Goal: Task Accomplishment & Management: Complete application form

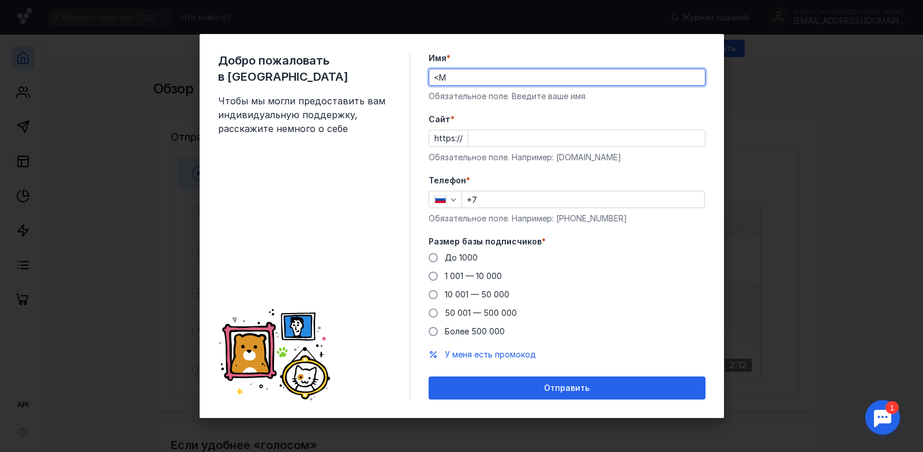
type input "<"
type input "[PERSON_NAME]"
click at [486, 296] on span "10 001 — 50 000" at bounding box center [477, 295] width 65 height 10
click at [0, 0] on input "10 001 — 50 000" at bounding box center [0, 0] width 0 height 0
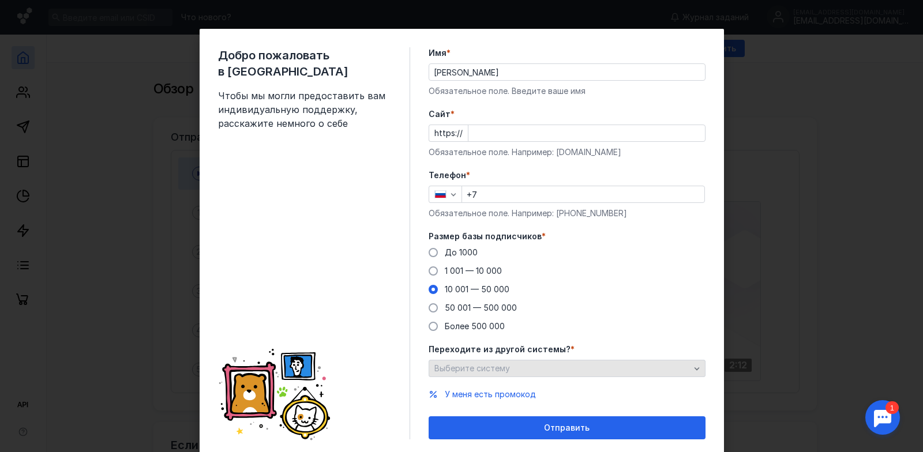
click at [519, 371] on div "Выберите систему" at bounding box center [562, 369] width 261 height 10
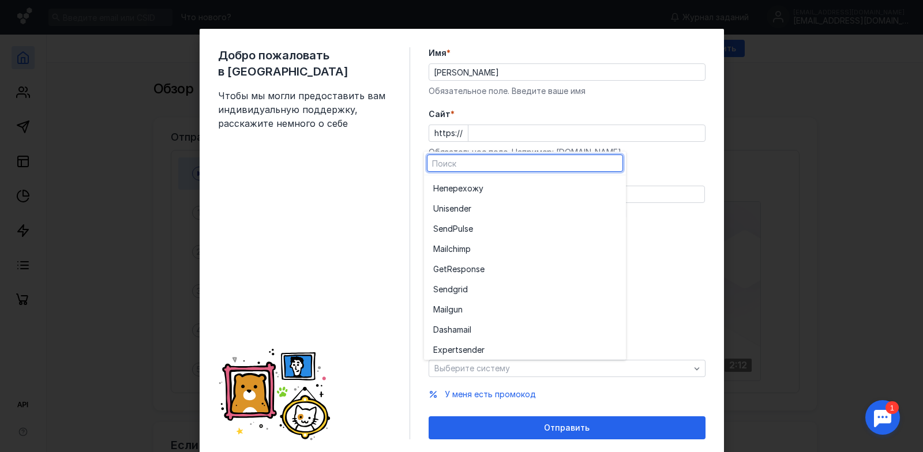
click at [664, 186] on input "+7" at bounding box center [583, 194] width 242 height 16
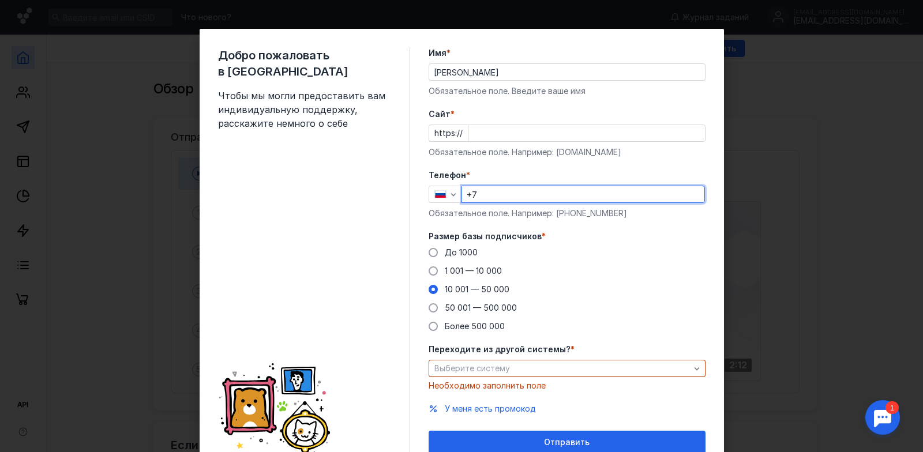
click at [487, 133] on input "Cайт *" at bounding box center [586, 133] width 237 height 16
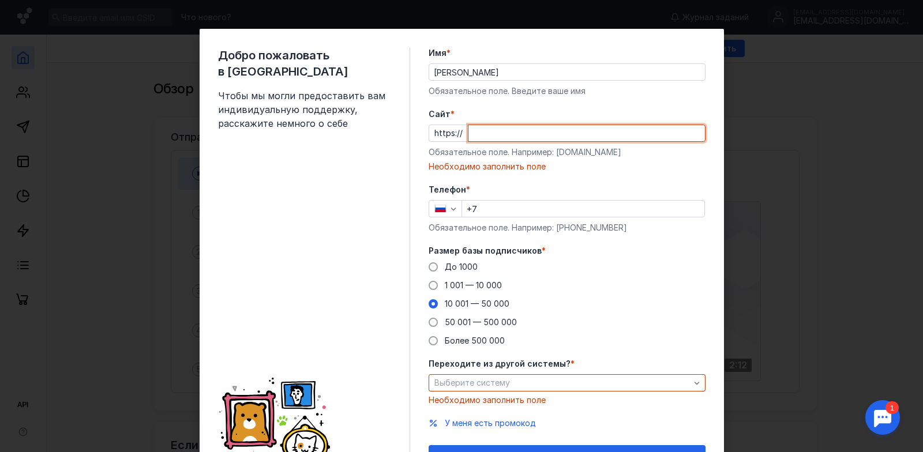
paste input "[DOMAIN_NAME]/"
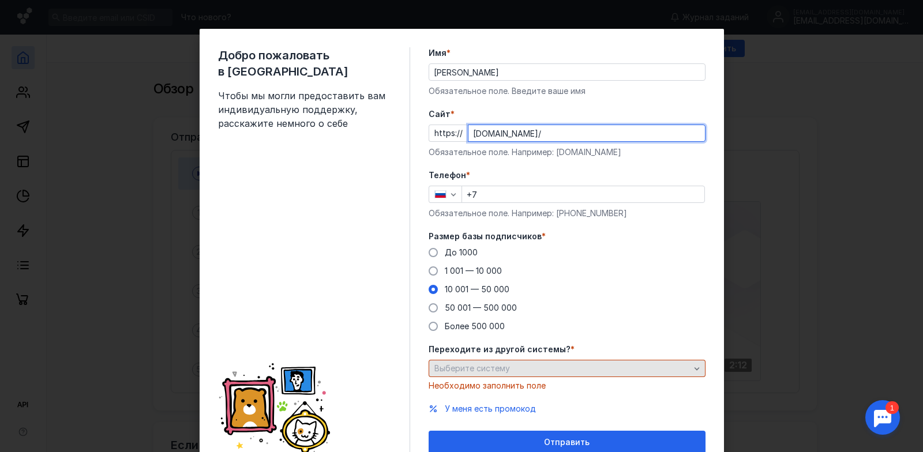
type input "[DOMAIN_NAME]/"
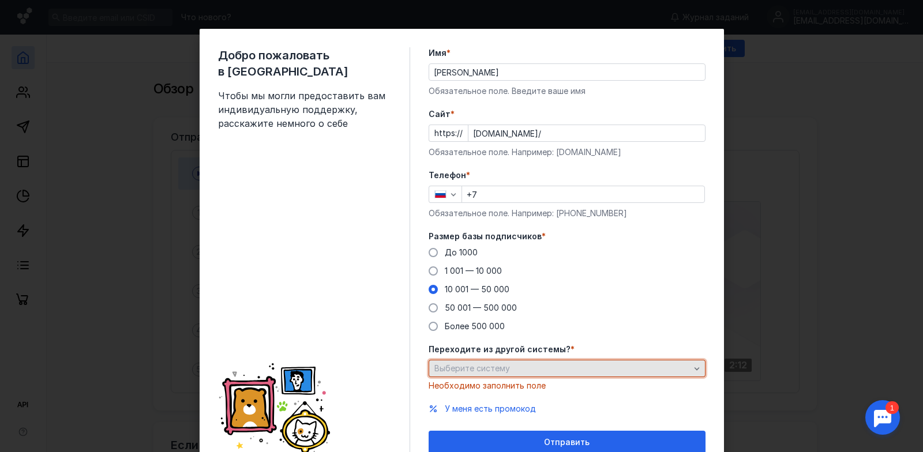
click at [510, 373] on div "Выберите систему" at bounding box center [562, 369] width 261 height 10
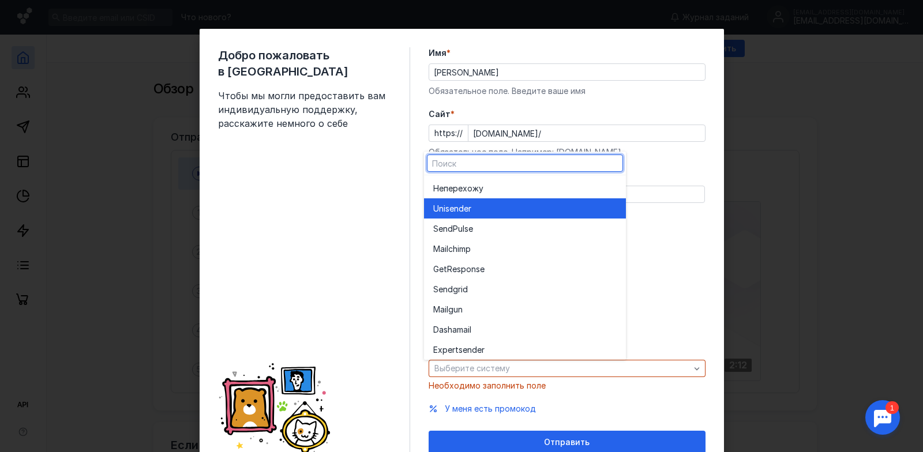
click at [502, 209] on div "Unisende r" at bounding box center [524, 209] width 183 height 12
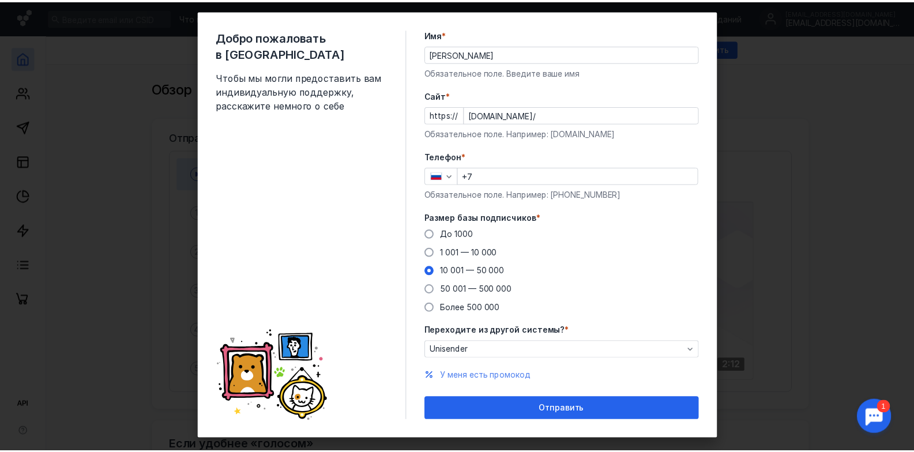
scroll to position [35, 0]
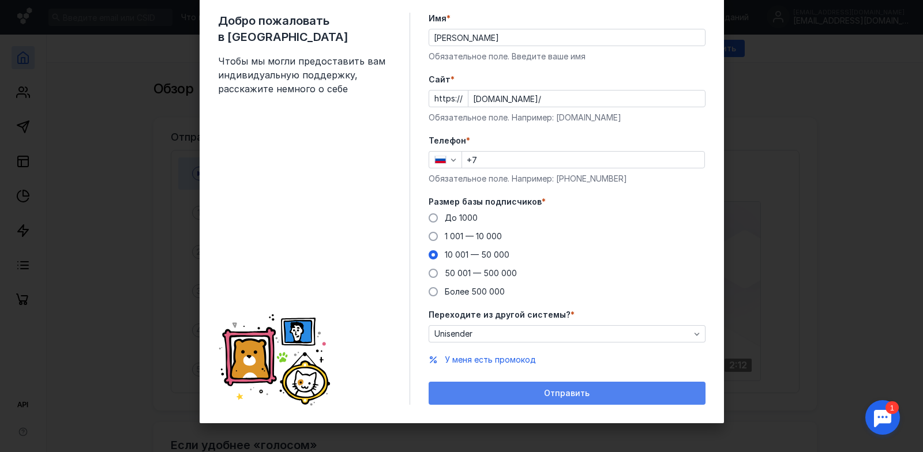
click at [527, 391] on div "Отправить" at bounding box center [566, 394] width 265 height 10
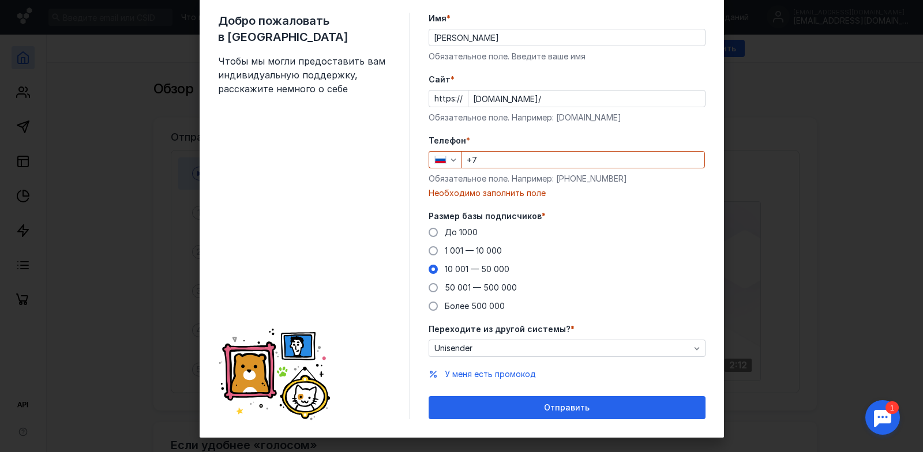
click at [515, 160] on input "+7" at bounding box center [583, 160] width 242 height 16
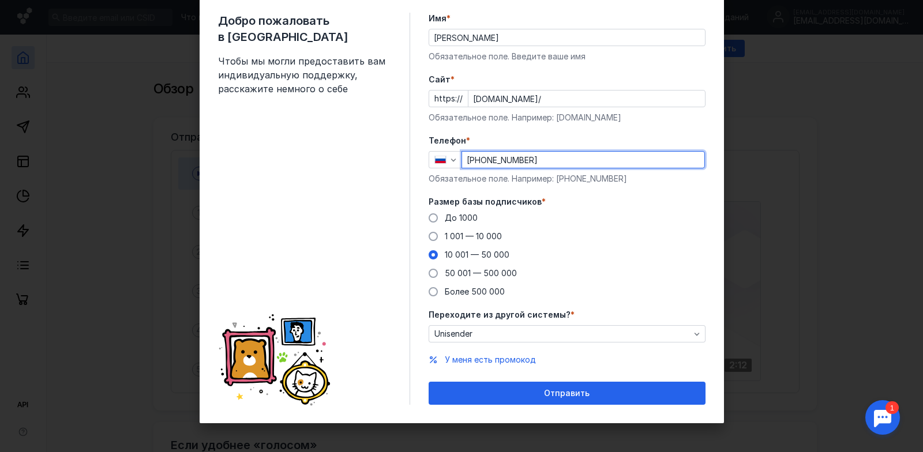
type input "[PHONE_NUMBER]"
click at [429, 382] on button "Отправить" at bounding box center [567, 393] width 277 height 23
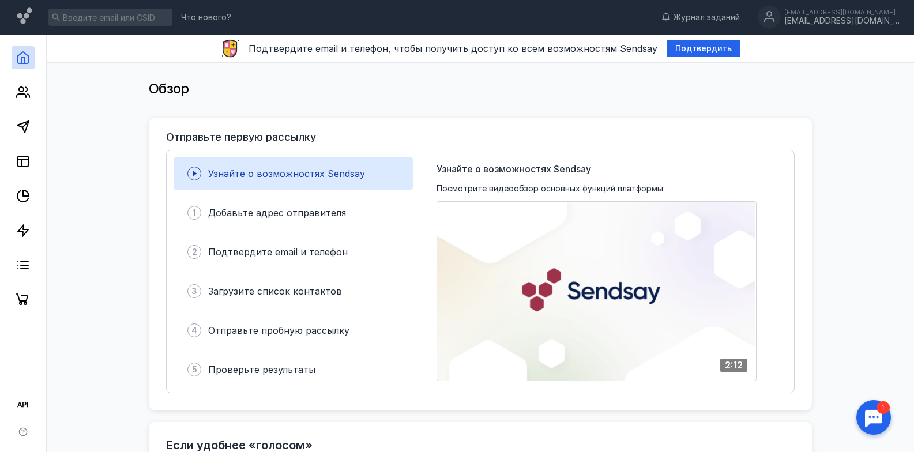
click at [351, 177] on span "Узнайте о возможностях Sendsay" at bounding box center [286, 174] width 157 height 12
click at [197, 178] on icon at bounding box center [194, 174] width 14 height 14
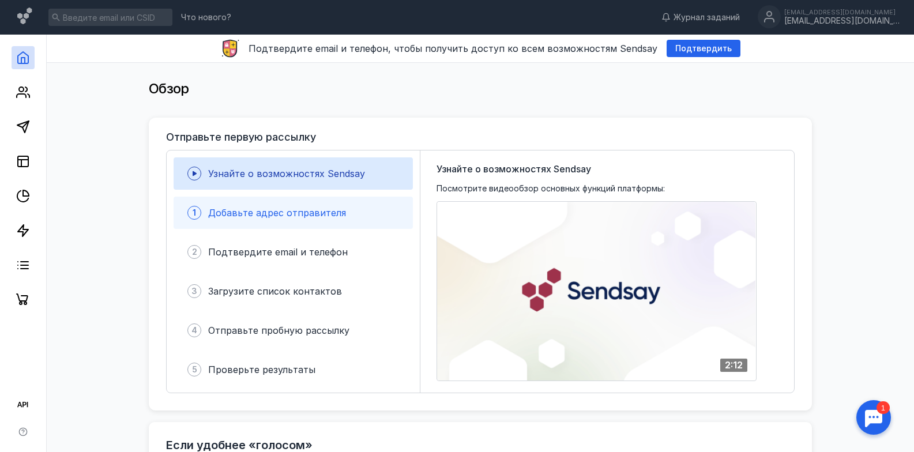
click at [304, 222] on div "1 Добавьте адрес отправителя" at bounding box center [293, 213] width 239 height 32
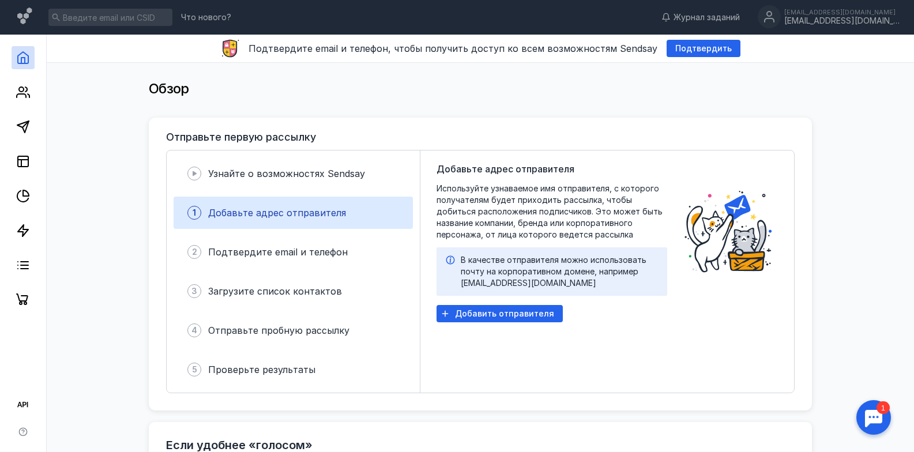
click at [316, 192] on div "Узнайте о возможностях Sendsay 1 Добавьте адрес отправителя 2 Подтвердите email…" at bounding box center [294, 272] width 254 height 242
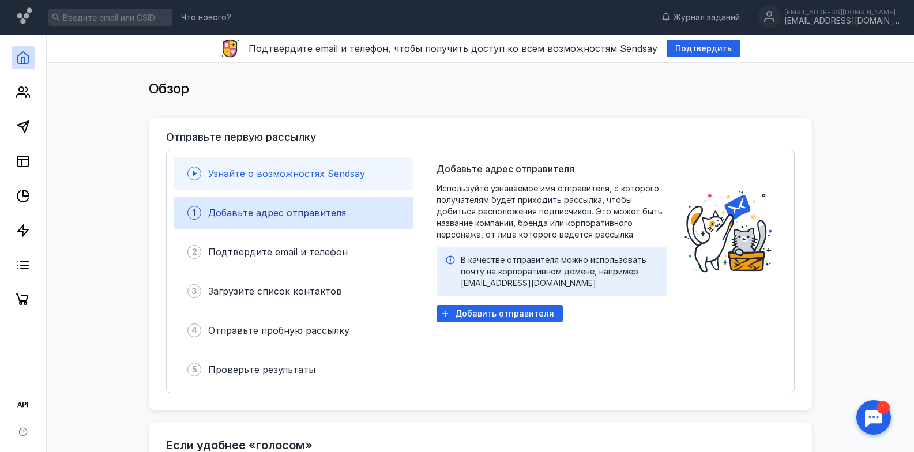
click at [311, 177] on span "Узнайте о возможностях Sendsay" at bounding box center [286, 174] width 157 height 12
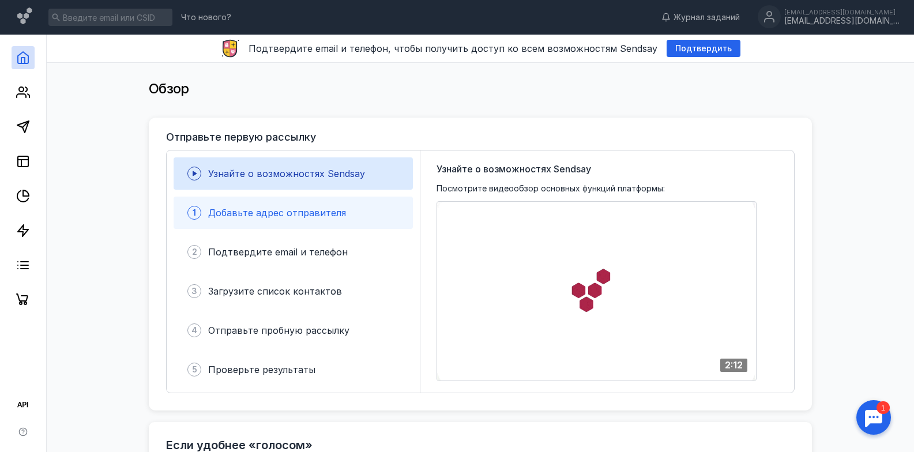
click at [362, 208] on div "1 Добавьте адрес отправителя" at bounding box center [293, 213] width 239 height 32
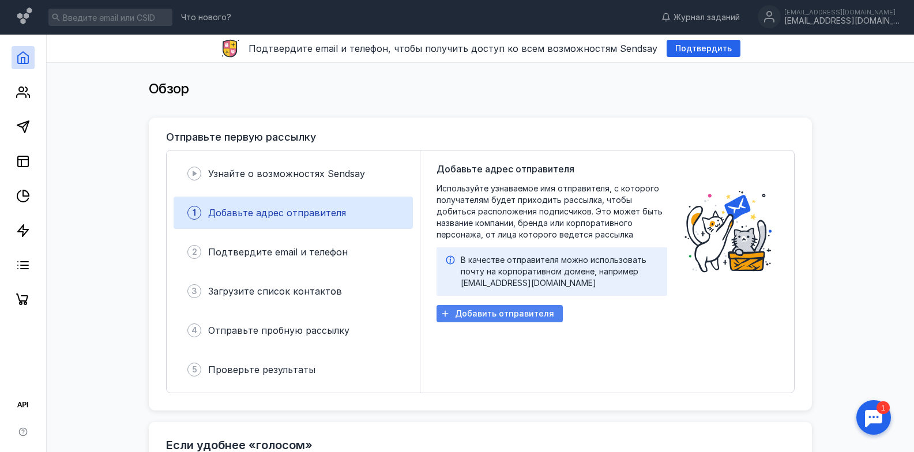
click at [460, 317] on span "Добавить отправителя" at bounding box center [504, 314] width 99 height 10
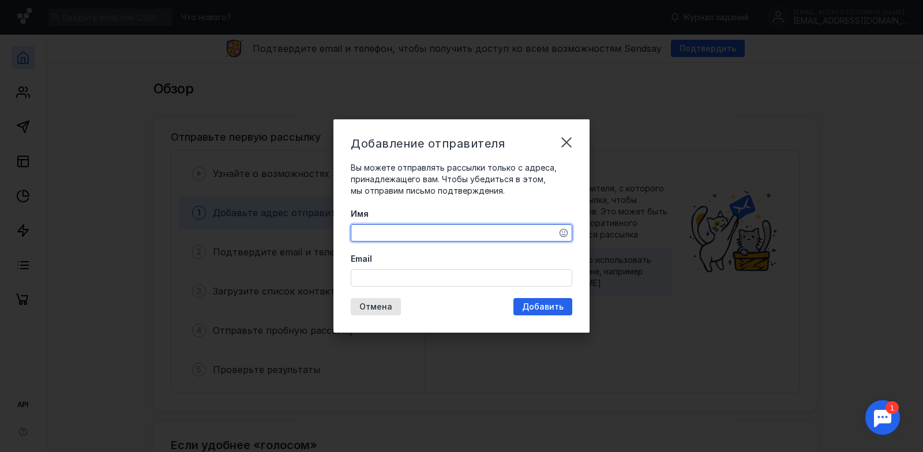
click at [404, 238] on textarea "Имя" at bounding box center [461, 233] width 220 height 16
type textarea "[PERSON_NAME]"
click at [395, 275] on input "Email" at bounding box center [461, 278] width 220 height 16
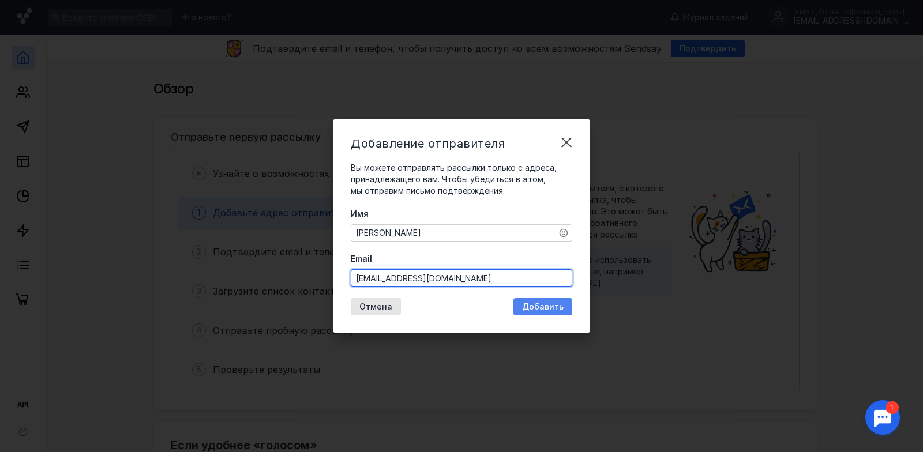
click at [560, 302] on div "Добавление отправителя Вы можете отправлять рассылки только с адреса, принадлеж…" at bounding box center [461, 225] width 256 height 213
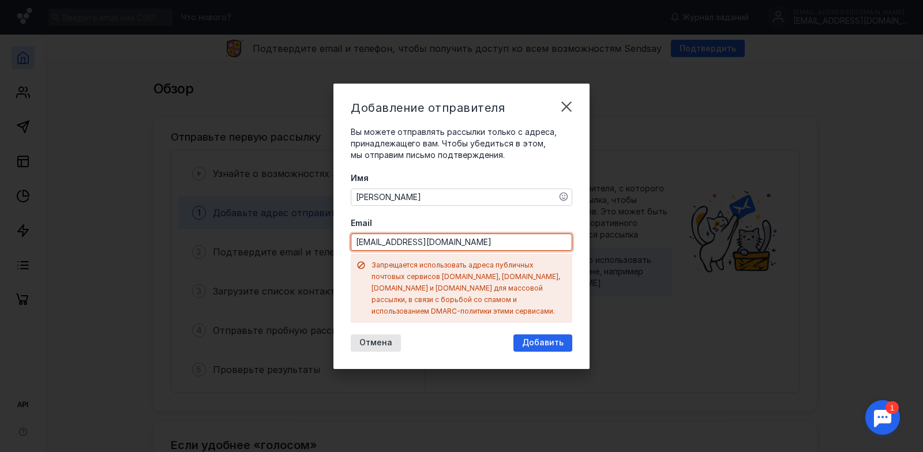
drag, startPoint x: 447, startPoint y: 249, endPoint x: 399, endPoint y: 254, distance: 48.2
click at [399, 250] on input "[EMAIL_ADDRESS][DOMAIN_NAME]" at bounding box center [461, 242] width 220 height 16
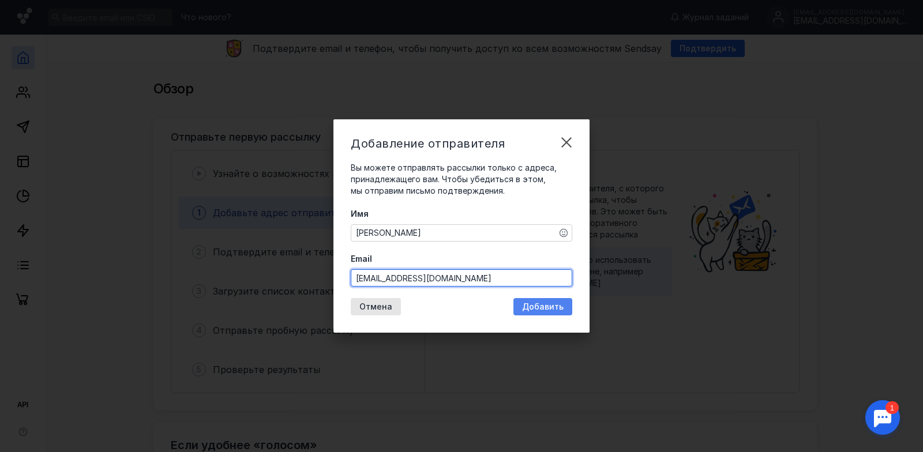
type input "[EMAIL_ADDRESS][DOMAIN_NAME]"
click at [543, 309] on span "Добавить" at bounding box center [543, 307] width 42 height 10
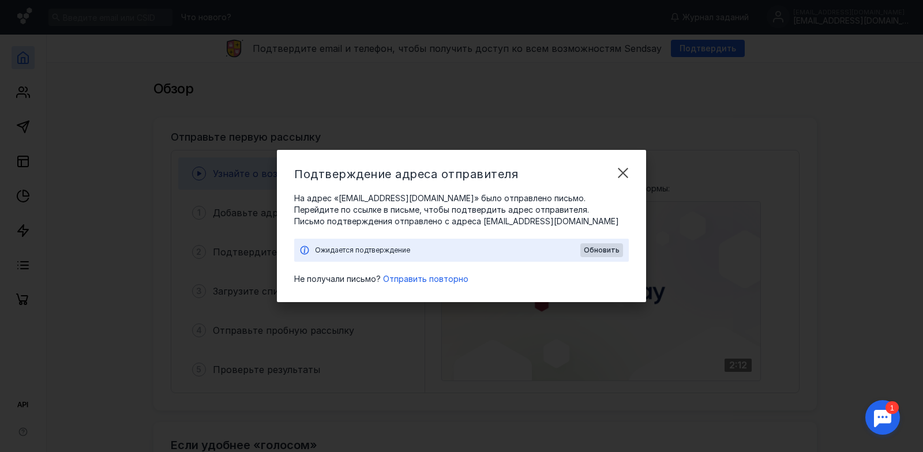
click at [595, 258] on div "Ожидается подтверждение Обновить" at bounding box center [461, 250] width 335 height 23
click at [595, 253] on span "Обновить" at bounding box center [602, 250] width 36 height 8
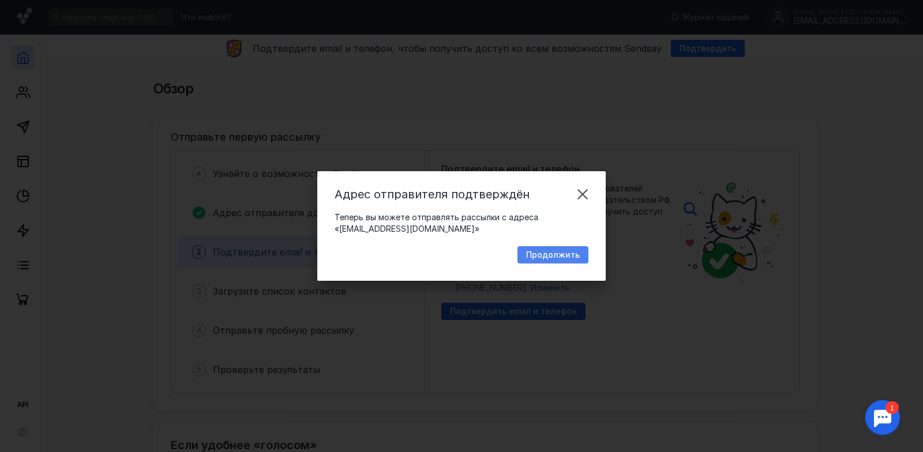
click at [575, 257] on span "Продолжить" at bounding box center [553, 255] width 54 height 10
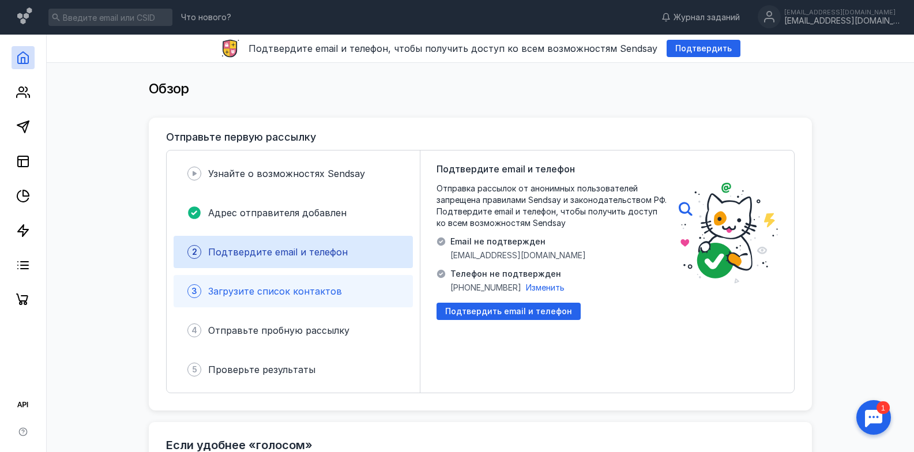
click at [378, 295] on div "3 Загрузите список контактов" at bounding box center [293, 291] width 239 height 32
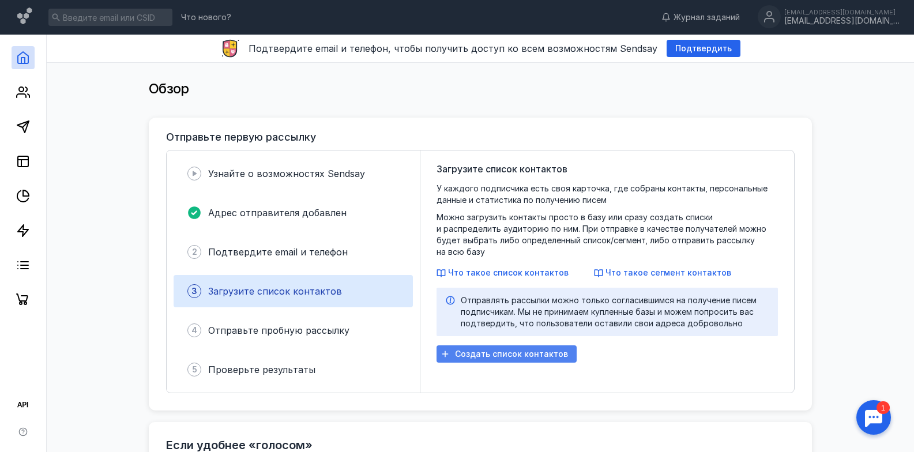
click at [536, 350] on span "Создать список контактов" at bounding box center [511, 355] width 113 height 10
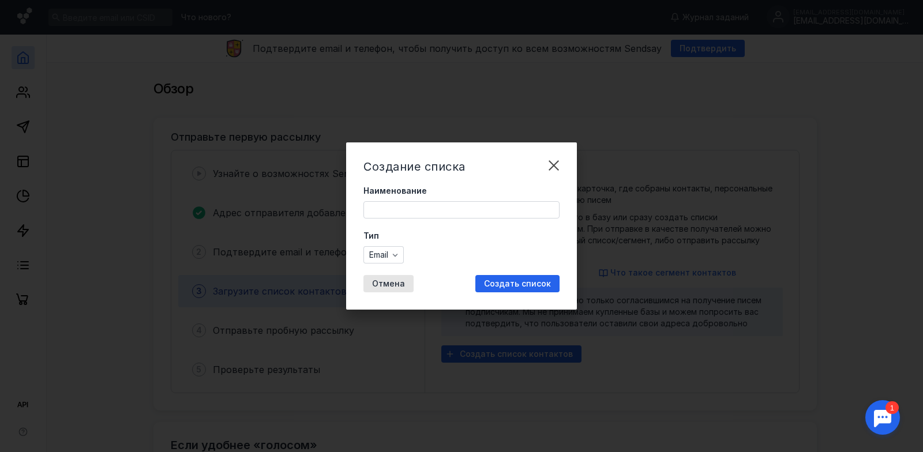
click at [416, 212] on input "Наименование" at bounding box center [461, 210] width 195 height 16
type input "[PERSON_NAME]"
click at [388, 258] on span "Email" at bounding box center [378, 255] width 19 height 10
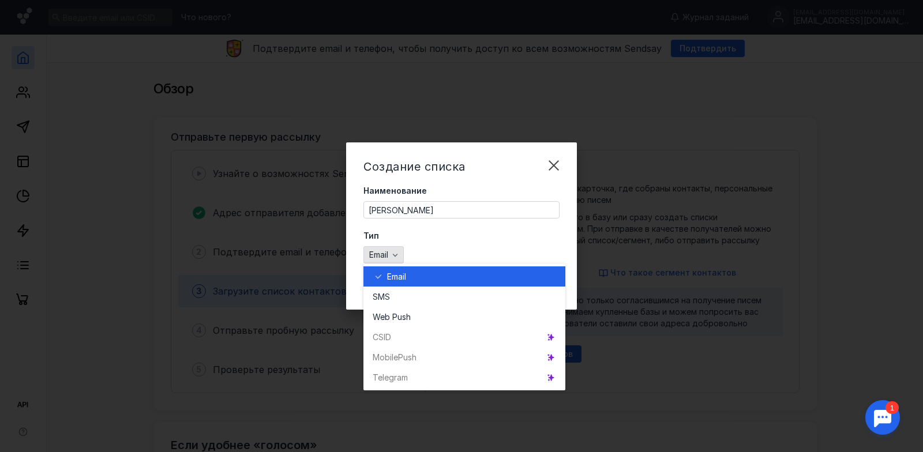
click at [388, 258] on span "Email" at bounding box center [378, 255] width 19 height 10
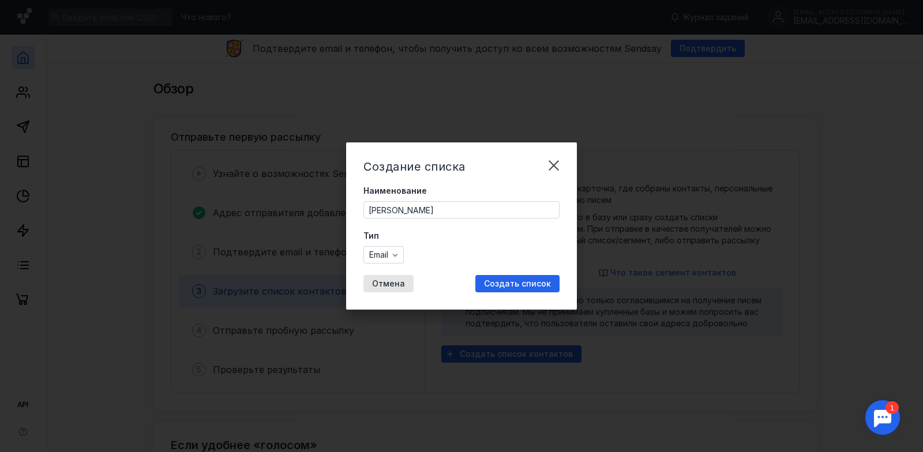
click at [515, 284] on span "Создать список" at bounding box center [517, 284] width 67 height 10
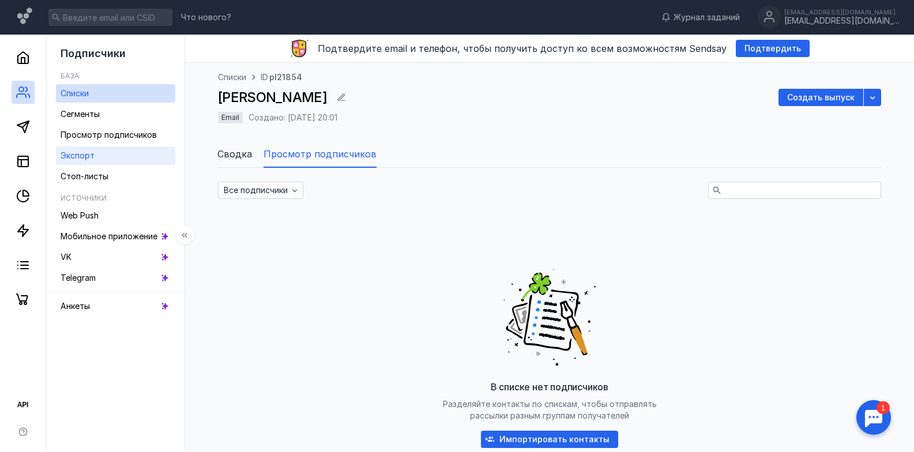
click at [145, 155] on link "Экспорт" at bounding box center [115, 156] width 119 height 18
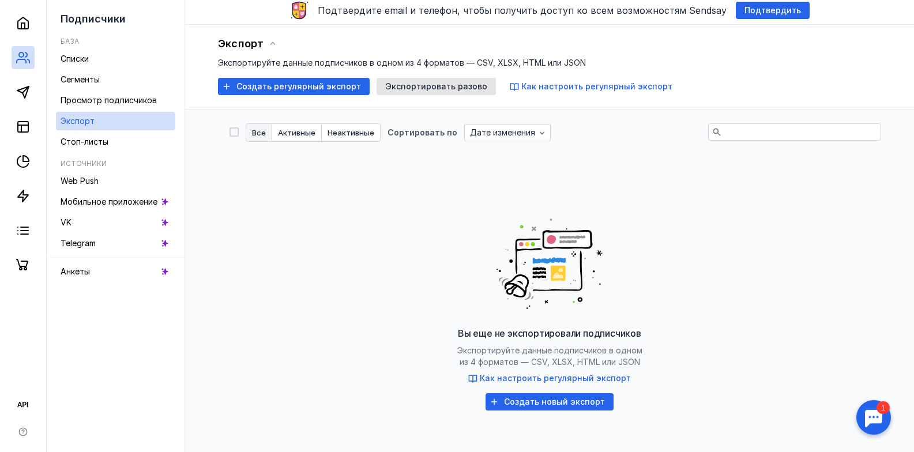
scroll to position [58, 0]
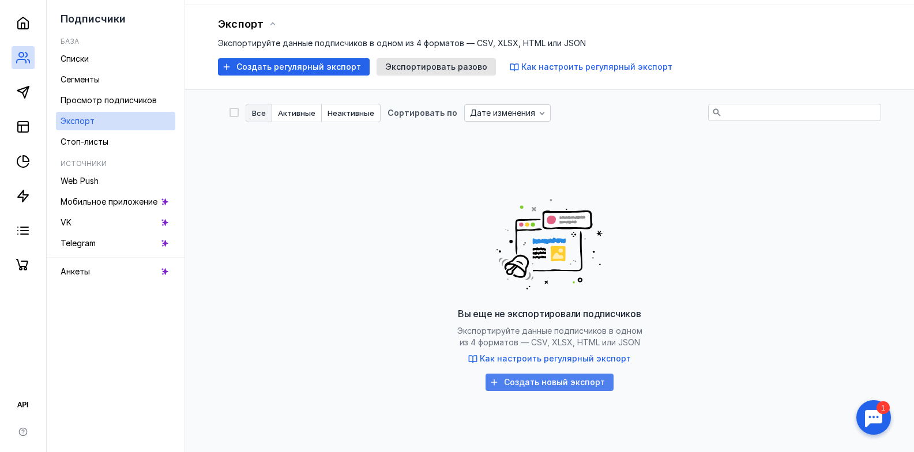
click at [578, 388] on div "Создать новый экспорт" at bounding box center [550, 382] width 128 height 17
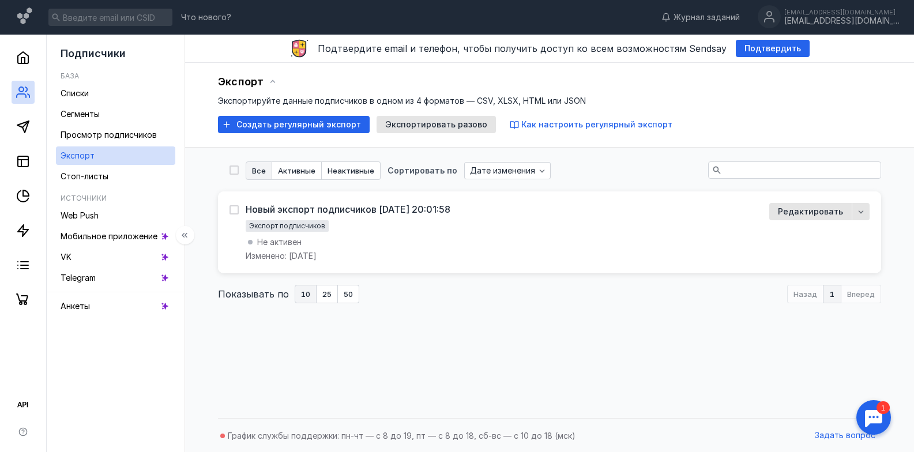
scroll to position [1, 0]
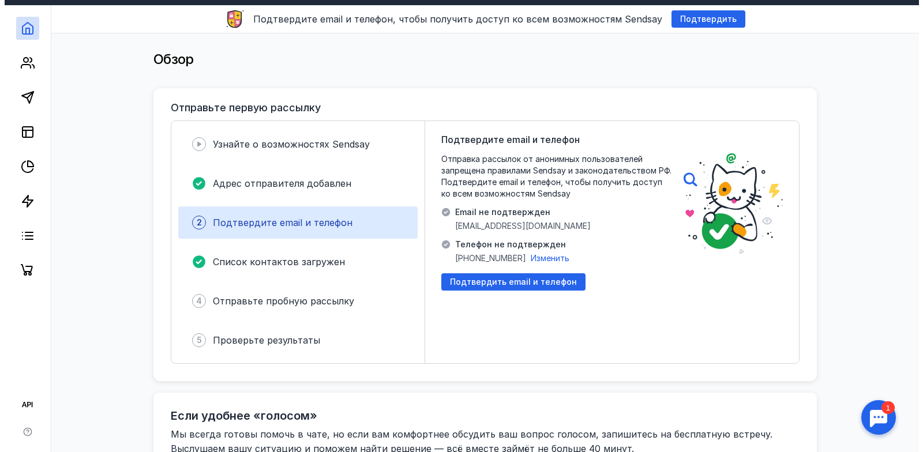
scroll to position [58, 0]
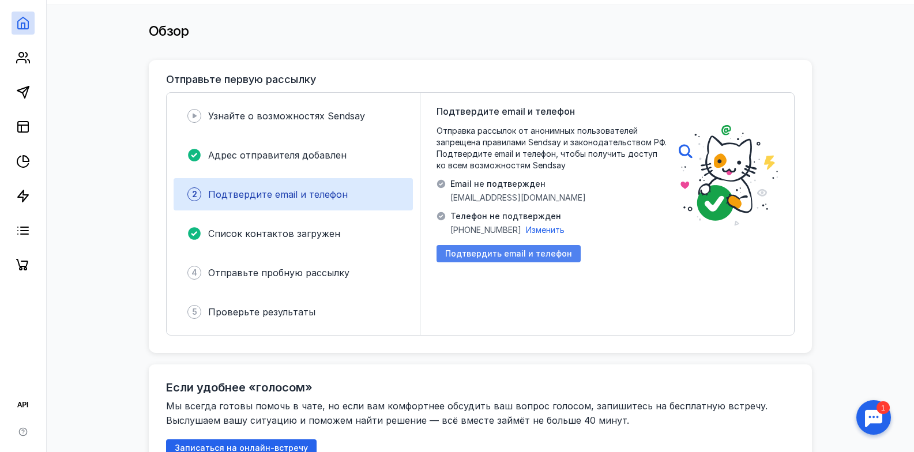
click at [492, 253] on span "Подтвердить email и телефон" at bounding box center [508, 254] width 127 height 10
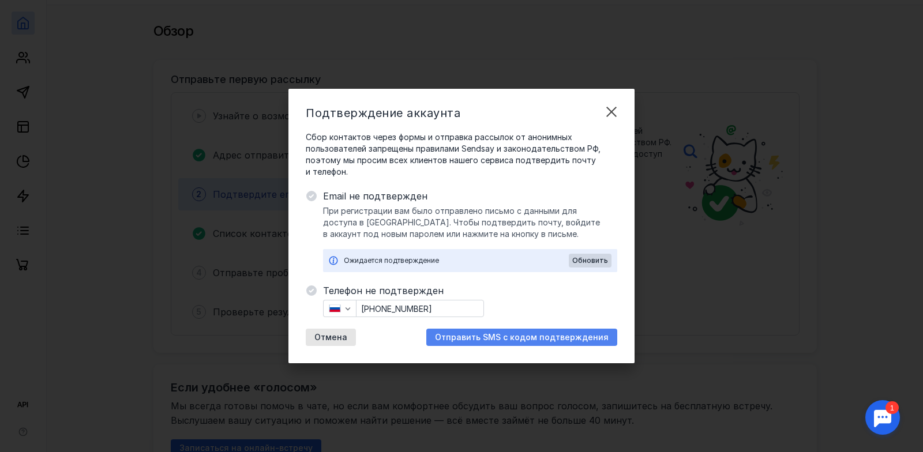
click at [501, 338] on span "Отправить SMS с кодом подтверждения" at bounding box center [522, 338] width 174 height 10
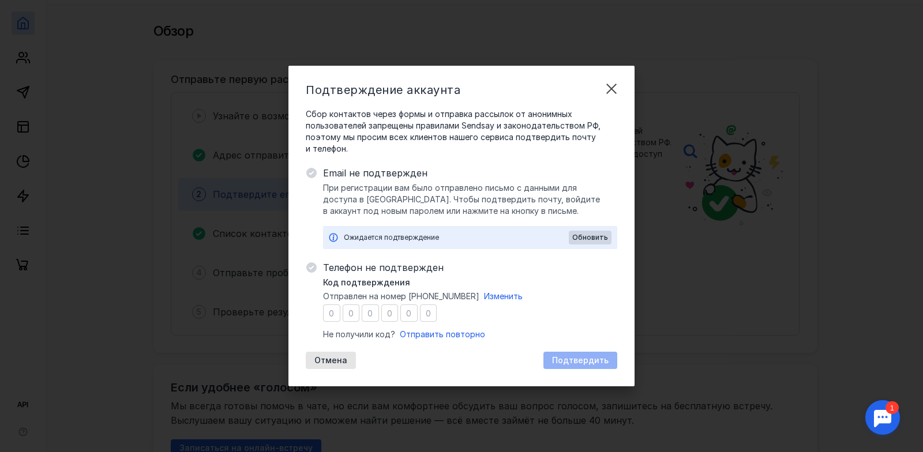
click at [340, 313] on input "number" at bounding box center [331, 313] width 17 height 17
click at [347, 359] on div "Отмена" at bounding box center [331, 361] width 44 height 10
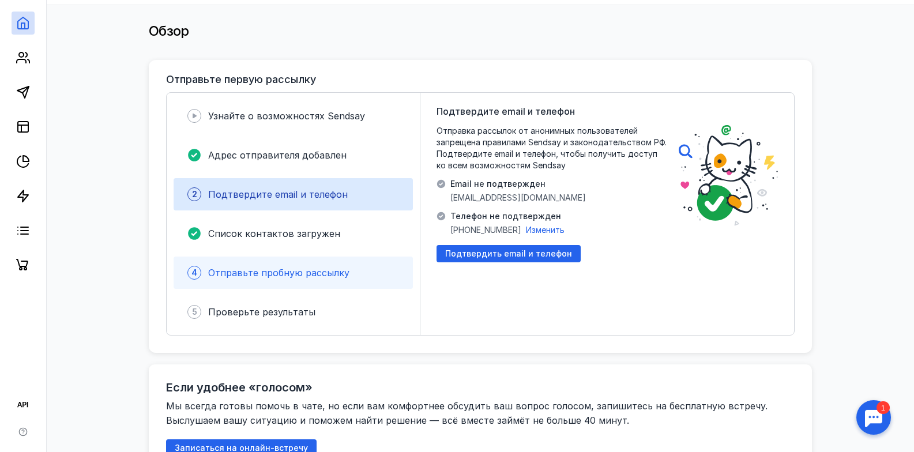
click at [335, 284] on div "4 Отправьте пробную рассылку" at bounding box center [293, 273] width 239 height 32
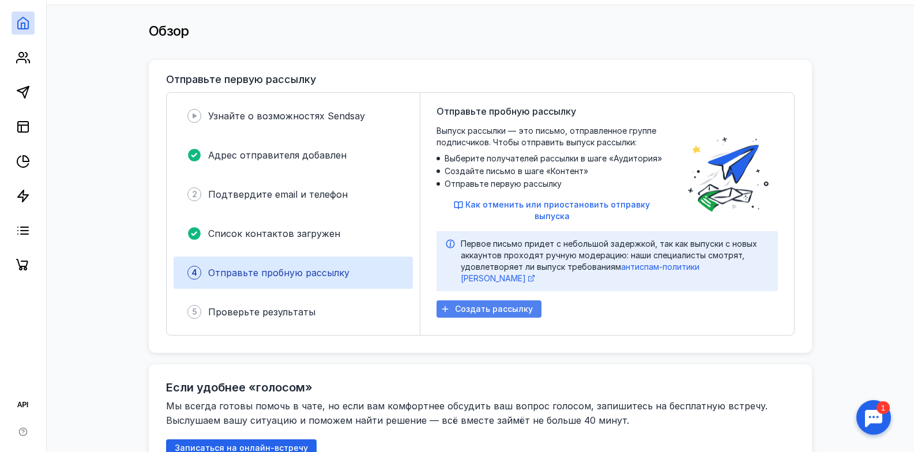
click at [484, 305] on span "Создать рассылку" at bounding box center [494, 310] width 78 height 10
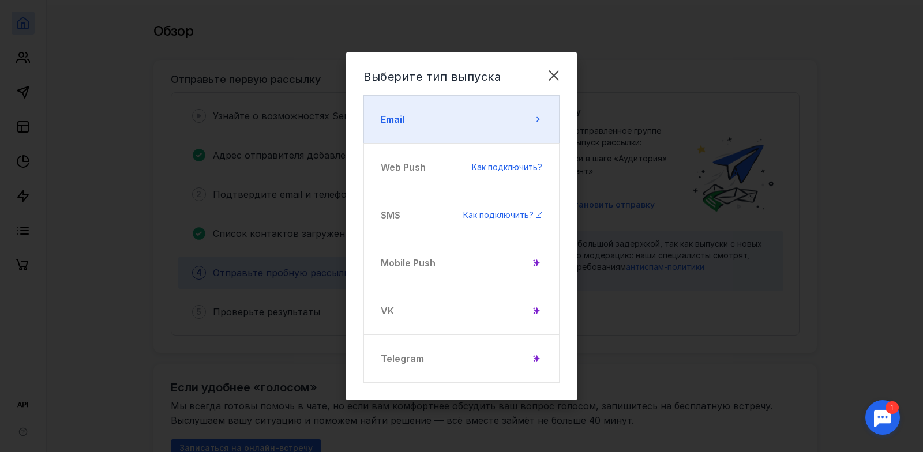
click at [493, 108] on button "Email" at bounding box center [461, 119] width 196 height 48
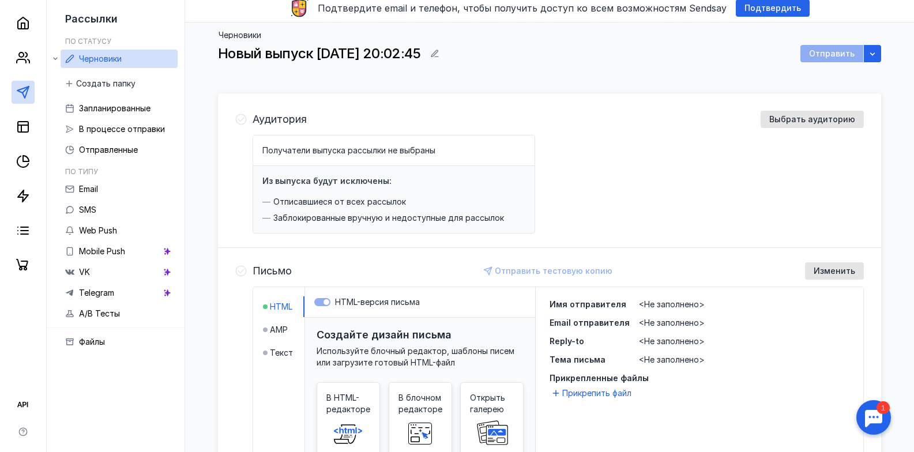
scroll to position [58, 0]
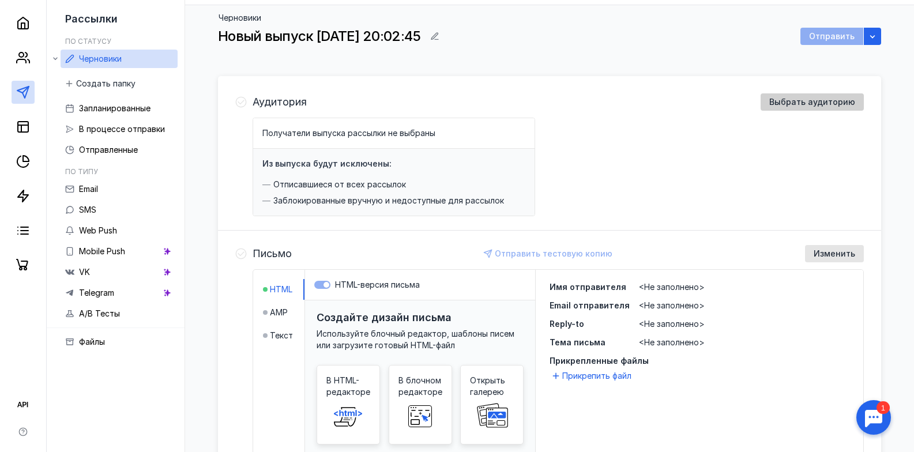
click at [779, 103] on span "Выбрать аудиторию" at bounding box center [813, 102] width 86 height 10
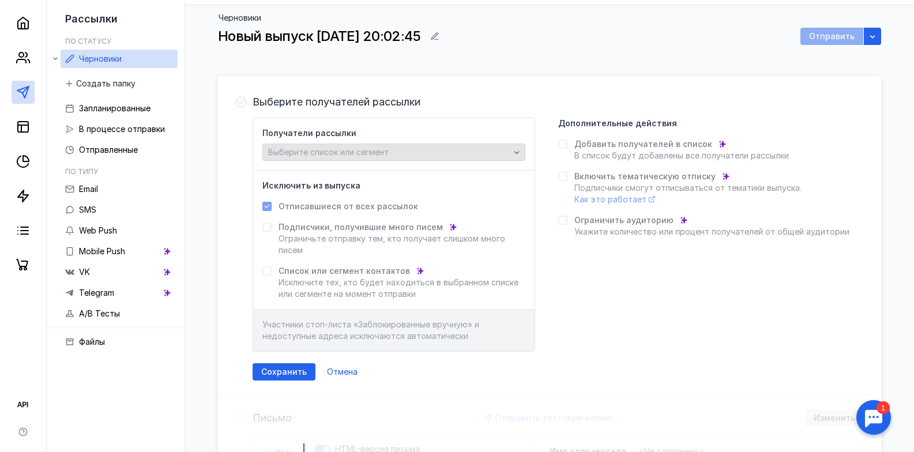
click at [391, 155] on div "Выберите список или сегмент" at bounding box center [388, 153] width 247 height 10
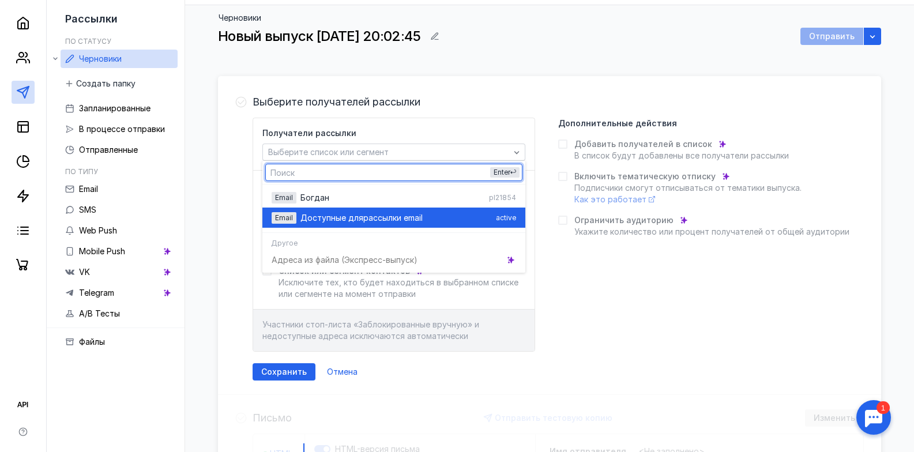
click at [395, 222] on span "рассылки email" at bounding box center [392, 218] width 59 height 12
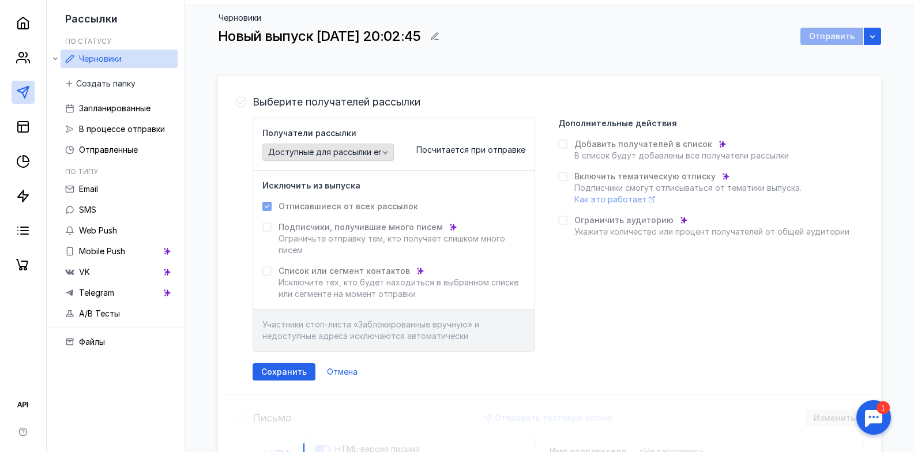
click at [365, 153] on span "Доступные для рассылки email" at bounding box center [330, 153] width 125 height 10
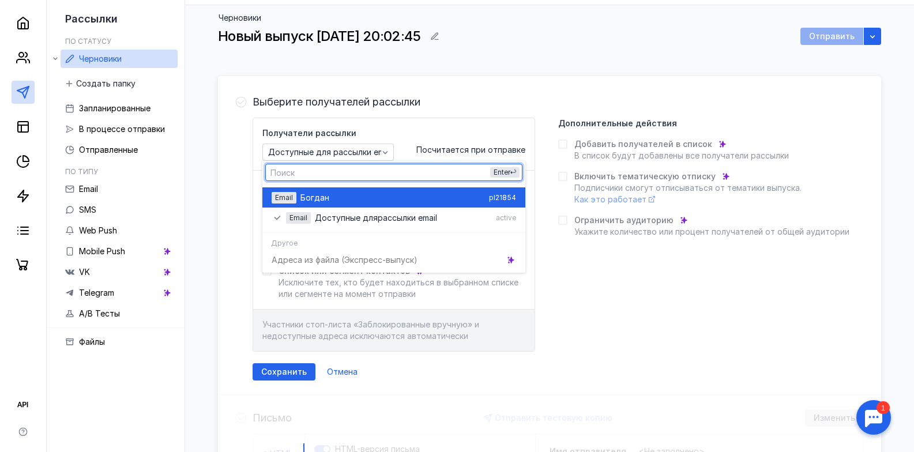
click at [354, 199] on div "Бо гдан" at bounding box center [393, 198] width 184 height 12
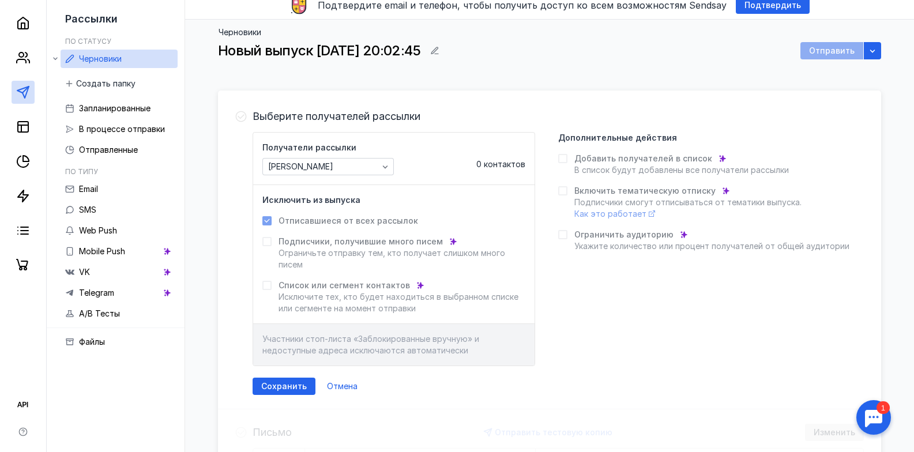
scroll to position [0, 0]
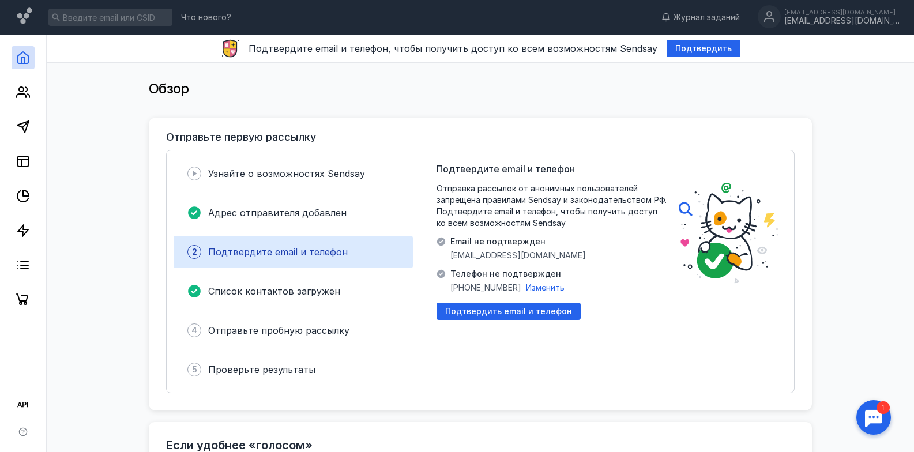
scroll to position [58, 0]
